Goal: Task Accomplishment & Management: Manage account settings

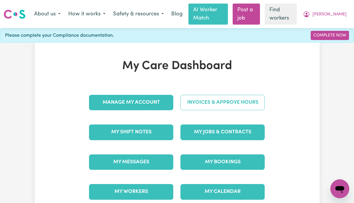
click at [247, 104] on link "Invoices & Approve Hours" at bounding box center [222, 102] width 84 height 15
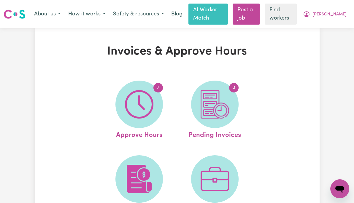
click at [138, 119] on img at bounding box center [139, 104] width 28 height 28
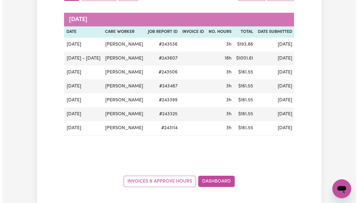
scroll to position [89, 0]
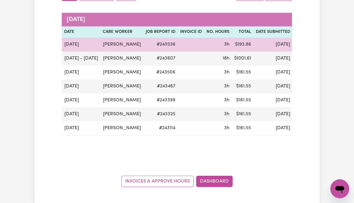
click at [324, 49] on button "Actions" at bounding box center [335, 44] width 23 height 9
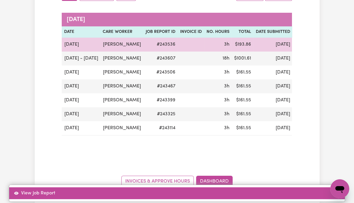
click at [326, 187] on link "View Job Report" at bounding box center [176, 193] width 335 height 12
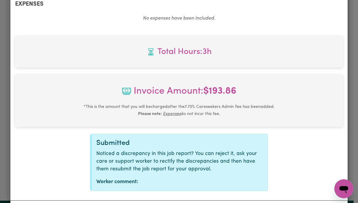
scroll to position [253, 0]
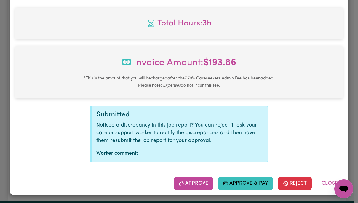
click at [194, 185] on button "Approve" at bounding box center [194, 183] width 40 height 13
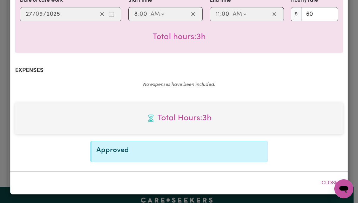
scroll to position [158, 0]
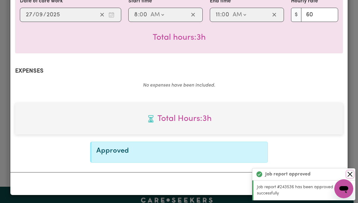
click at [348, 172] on button "Close" at bounding box center [349, 174] width 7 height 7
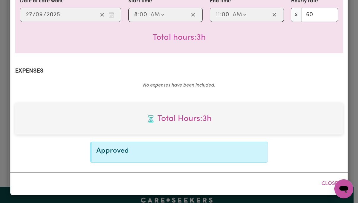
click at [327, 184] on button "Close" at bounding box center [329, 183] width 26 height 13
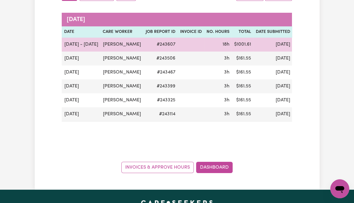
click at [324, 49] on button "Actions" at bounding box center [335, 44] width 23 height 9
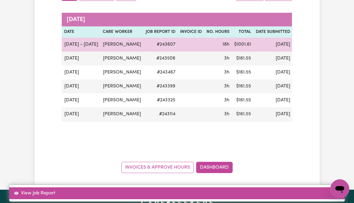
click at [318, 187] on link "View Job Report" at bounding box center [176, 193] width 335 height 12
select select "pm"
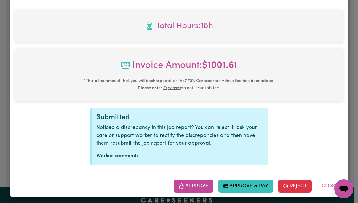
scroll to position [616, 0]
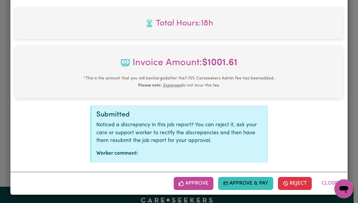
click at [192, 184] on button "Approve" at bounding box center [194, 183] width 40 height 13
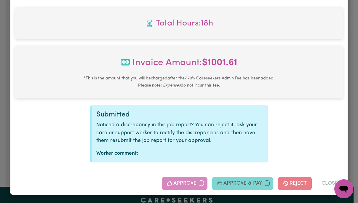
scroll to position [520, 0]
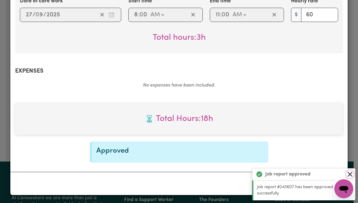
click at [351, 173] on button "Close" at bounding box center [349, 174] width 7 height 7
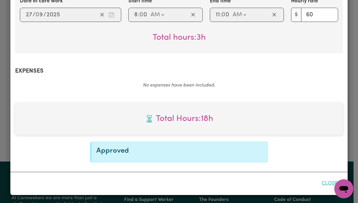
click at [327, 183] on button "Close" at bounding box center [329, 183] width 26 height 13
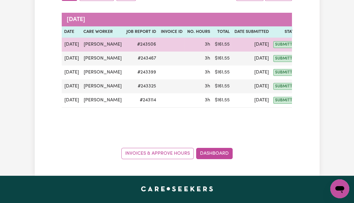
click at [303, 47] on button "Actions" at bounding box center [314, 44] width 23 height 9
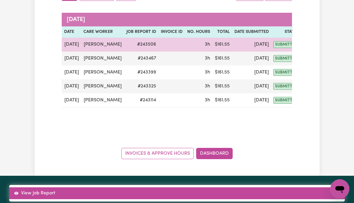
click at [322, 187] on link "View Job Report" at bounding box center [176, 193] width 335 height 12
select select "pm"
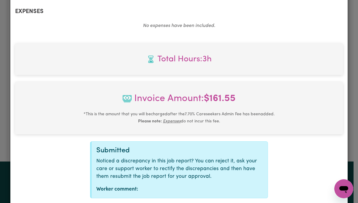
scroll to position [253, 0]
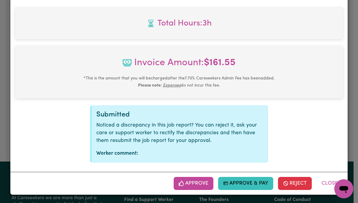
click at [193, 184] on button "Approve" at bounding box center [194, 183] width 40 height 13
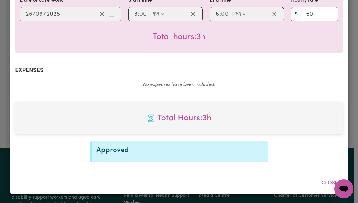
scroll to position [158, 0]
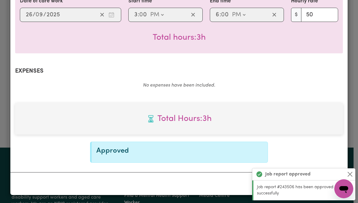
click at [349, 172] on button "Close" at bounding box center [349, 174] width 7 height 7
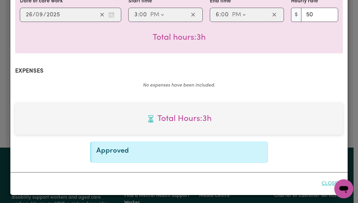
click at [325, 183] on button "Close" at bounding box center [329, 183] width 26 height 13
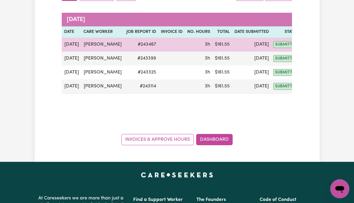
click at [303, 46] on button "Actions" at bounding box center [314, 44] width 23 height 9
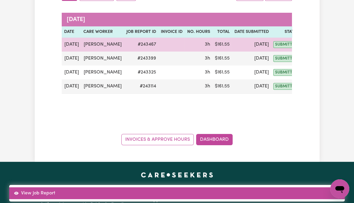
click at [323, 187] on link "View Job Report" at bounding box center [176, 193] width 335 height 12
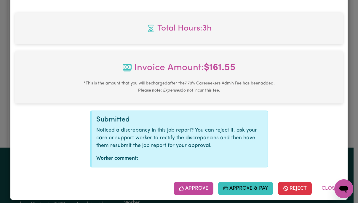
scroll to position [253, 0]
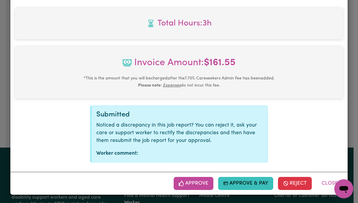
click at [194, 182] on button "Approve" at bounding box center [194, 183] width 40 height 13
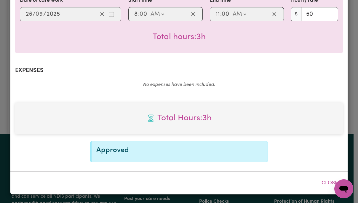
scroll to position [158, 0]
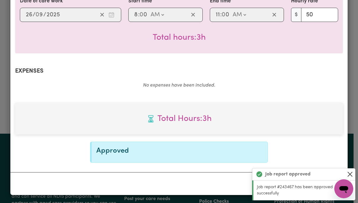
click at [351, 173] on button "Close" at bounding box center [349, 174] width 7 height 7
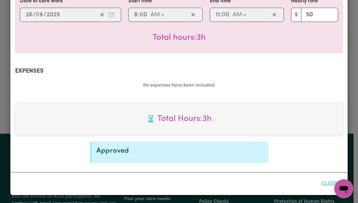
click at [325, 183] on button "Close" at bounding box center [329, 183] width 26 height 13
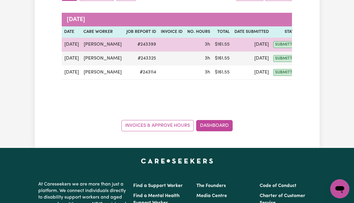
click at [304, 46] on button "Actions" at bounding box center [314, 44] width 23 height 9
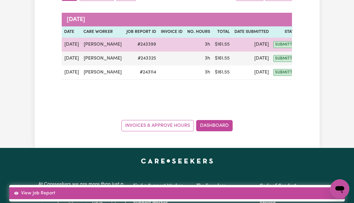
click at [316, 187] on link "View Job Report" at bounding box center [176, 193] width 335 height 12
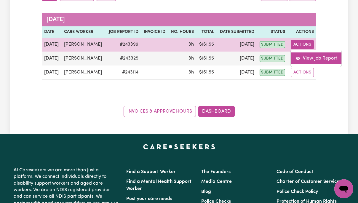
select select "pm"
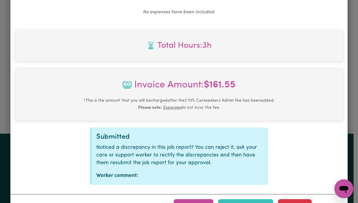
scroll to position [253, 0]
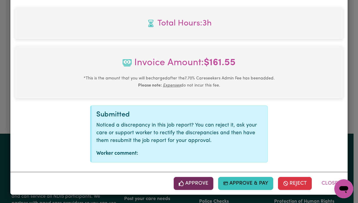
click at [200, 183] on button "Approve" at bounding box center [194, 183] width 40 height 13
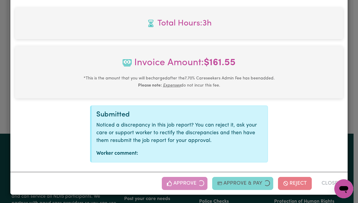
scroll to position [158, 0]
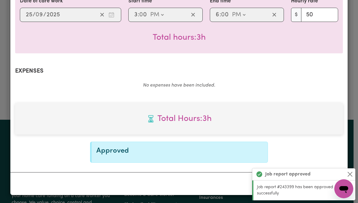
click at [350, 173] on button "Close" at bounding box center [349, 174] width 7 height 7
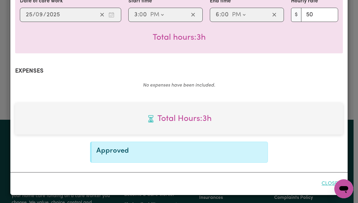
click at [325, 184] on button "Close" at bounding box center [329, 183] width 26 height 13
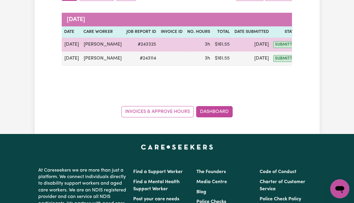
click at [306, 46] on button "Actions" at bounding box center [314, 44] width 23 height 9
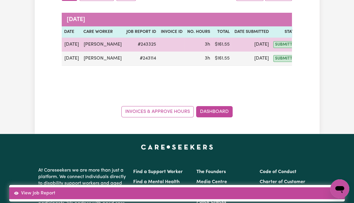
click at [326, 187] on link "View Job Report" at bounding box center [176, 193] width 335 height 12
select select "pm"
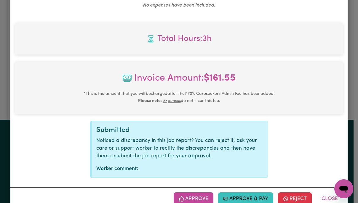
scroll to position [253, 0]
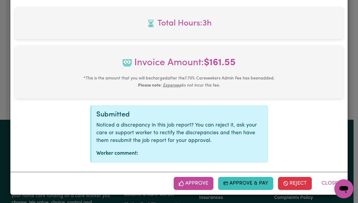
click at [199, 183] on button "Approve" at bounding box center [194, 183] width 40 height 13
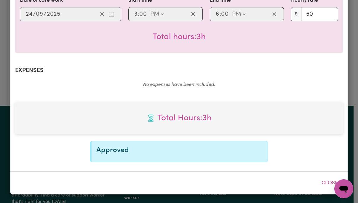
scroll to position [158, 0]
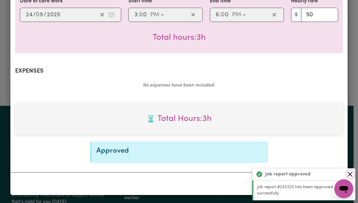
click at [350, 175] on button "Close" at bounding box center [349, 174] width 7 height 7
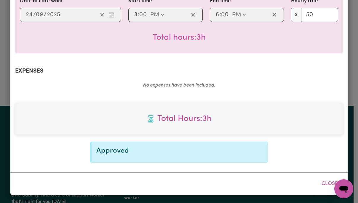
click at [327, 184] on button "Close" at bounding box center [329, 183] width 26 height 13
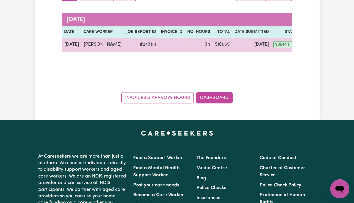
click at [306, 43] on button "Actions" at bounding box center [314, 44] width 23 height 9
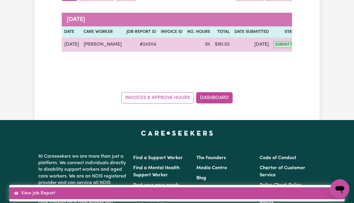
click at [324, 187] on link "View Job Report" at bounding box center [176, 193] width 335 height 12
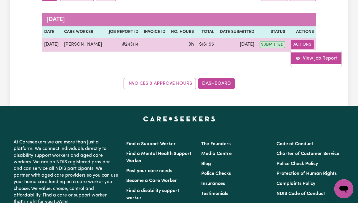
select select "pm"
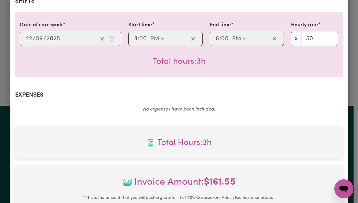
scroll to position [253, 0]
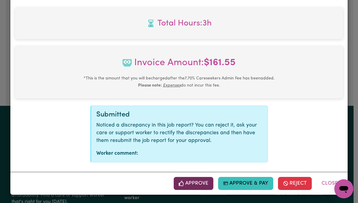
click at [198, 183] on button "Approve" at bounding box center [194, 183] width 40 height 13
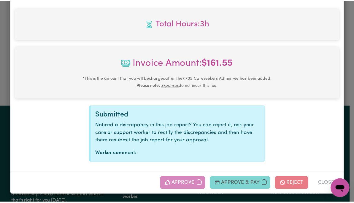
scroll to position [158, 0]
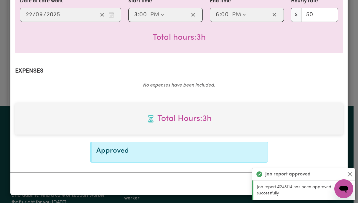
click at [350, 175] on button "Close" at bounding box center [349, 174] width 7 height 7
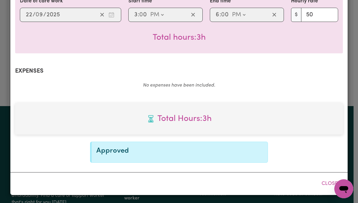
click at [328, 184] on button "Close" at bounding box center [329, 183] width 26 height 13
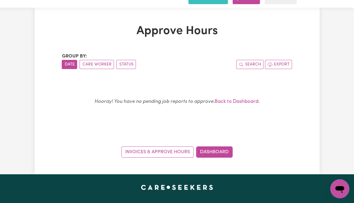
scroll to position [0, 0]
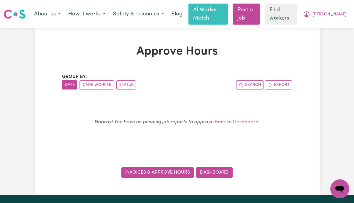
click at [161, 171] on link "Invoices & Approve Hours" at bounding box center [157, 172] width 72 height 11
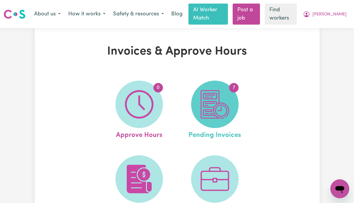
click at [227, 102] on img at bounding box center [214, 104] width 28 height 28
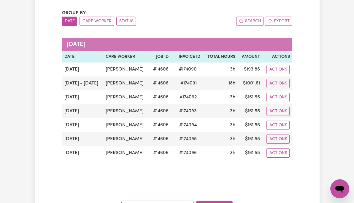
scroll to position [68, 0]
